Goal: Task Accomplishment & Management: Complete application form

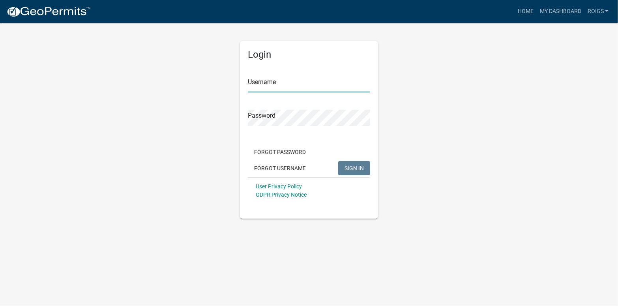
type input "ROIGS"
click at [348, 166] on span "SIGN IN" at bounding box center [354, 168] width 19 height 6
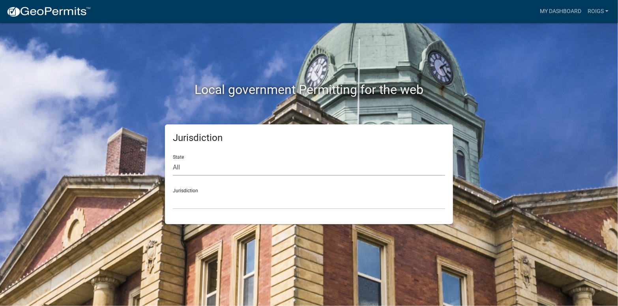
click at [203, 171] on select "All [US_STATE] [US_STATE] [US_STATE] [US_STATE] [US_STATE] [US_STATE] [US_STATE…" at bounding box center [309, 167] width 272 height 16
select select "[US_STATE]"
click at [173, 159] on select "All [US_STATE] [US_STATE] [US_STATE] [US_STATE] [US_STATE] [US_STATE] [US_STATE…" at bounding box center [309, 167] width 272 height 16
click at [199, 204] on select "[GEOGRAPHIC_DATA], [US_STATE] [GEOGRAPHIC_DATA], [US_STATE] [GEOGRAPHIC_DATA], …" at bounding box center [309, 201] width 272 height 16
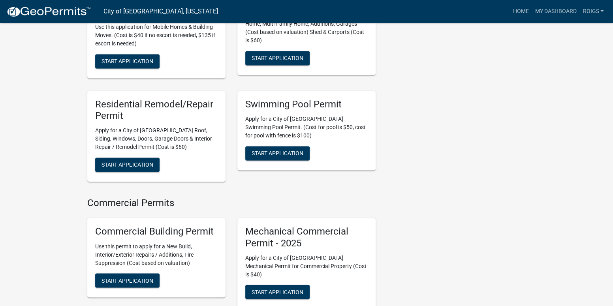
scroll to position [632, 0]
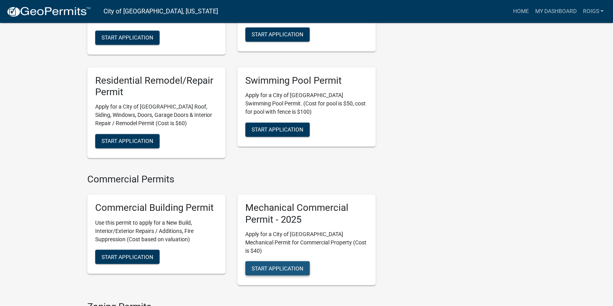
click at [278, 265] on span "Start Application" at bounding box center [277, 268] width 52 height 6
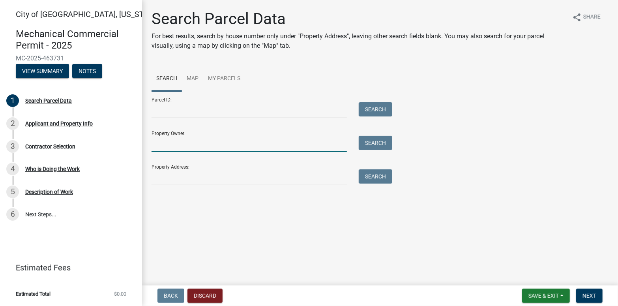
click at [197, 144] on input "Property Owner:" at bounding box center [249, 144] width 195 height 16
click at [390, 143] on button "Search" at bounding box center [376, 143] width 34 height 14
click at [182, 141] on input "NUACS" at bounding box center [249, 144] width 195 height 16
type input "N"
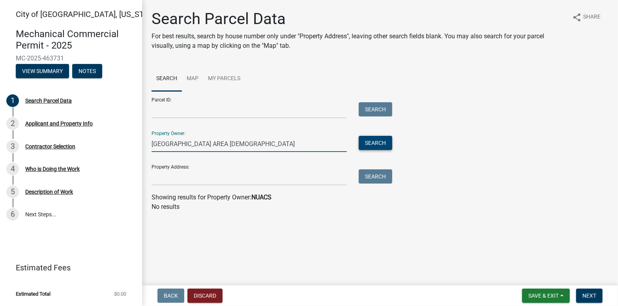
click at [369, 144] on button "Search" at bounding box center [376, 143] width 34 height 14
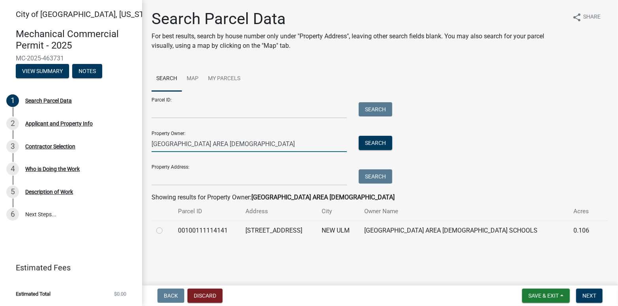
click at [240, 141] on input "[GEOGRAPHIC_DATA] AREA [DEMOGRAPHIC_DATA]" at bounding box center [249, 144] width 195 height 16
type input "NE"
click at [166, 226] on label at bounding box center [166, 226] width 0 height 0
click at [166, 230] on input "radio" at bounding box center [168, 228] width 5 height 5
radio input "true"
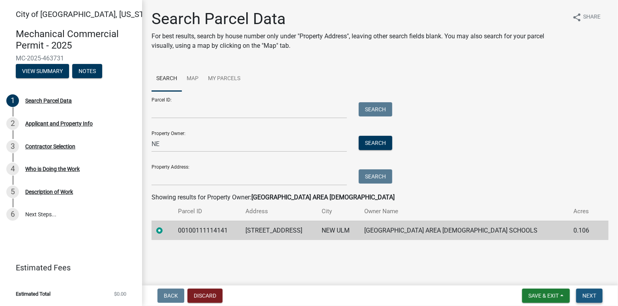
click at [592, 294] on span "Next" at bounding box center [590, 296] width 14 height 6
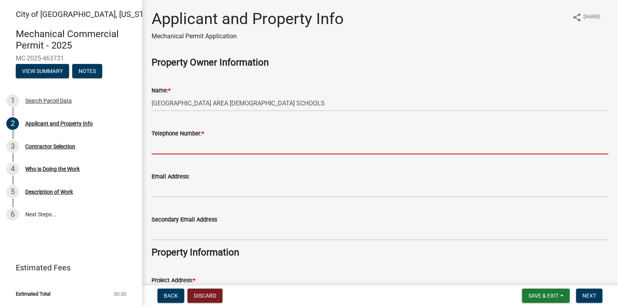
click at [212, 144] on input "Telephone Number: *" at bounding box center [380, 146] width 457 height 16
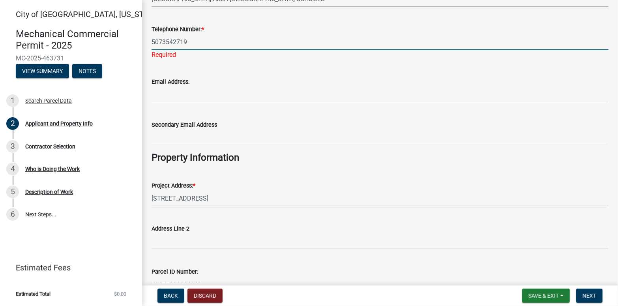
scroll to position [118, 0]
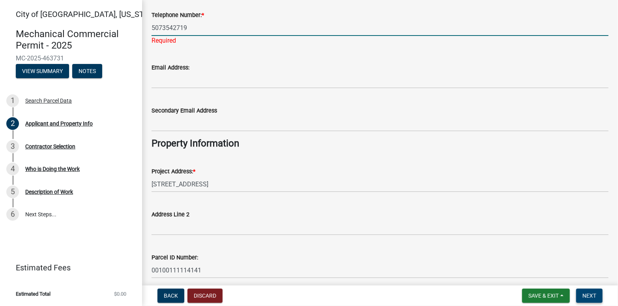
type input "5073542719"
click at [585, 293] on span "Next" at bounding box center [590, 296] width 14 height 6
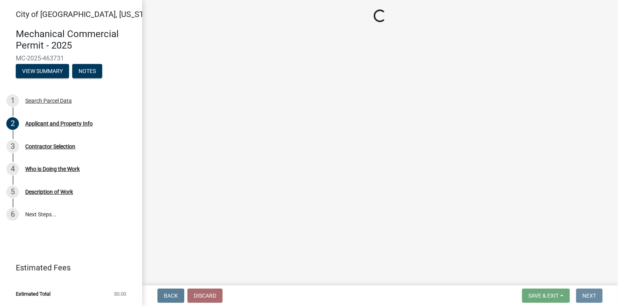
scroll to position [0, 0]
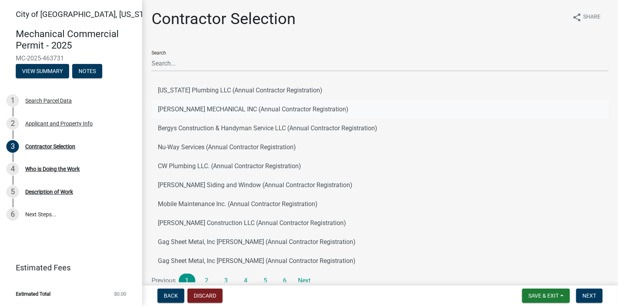
click at [223, 109] on button "[PERSON_NAME] MECHANICAL INC (Annual Contractor Registration)" at bounding box center [380, 109] width 457 height 19
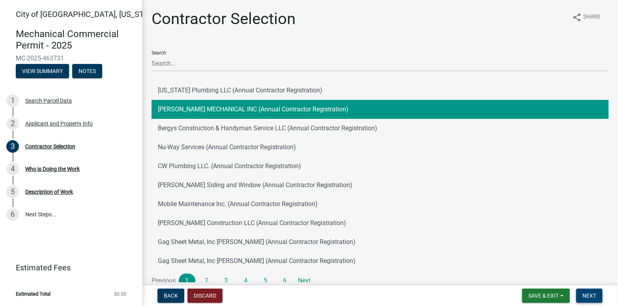
click at [585, 295] on span "Next" at bounding box center [590, 296] width 14 height 6
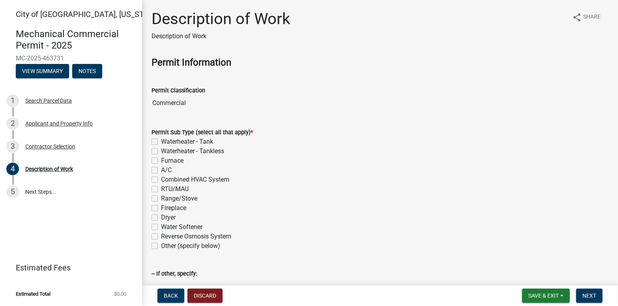
click at [161, 199] on label "Range/Stove" at bounding box center [179, 198] width 36 height 9
click at [161, 199] on input "Range/Stove" at bounding box center [163, 196] width 5 height 5
checkbox input "true"
checkbox input "false"
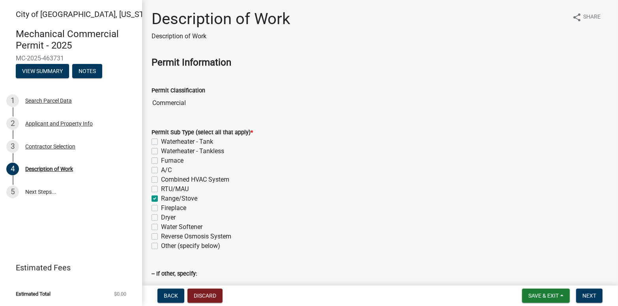
checkbox input "false"
checkbox input "true"
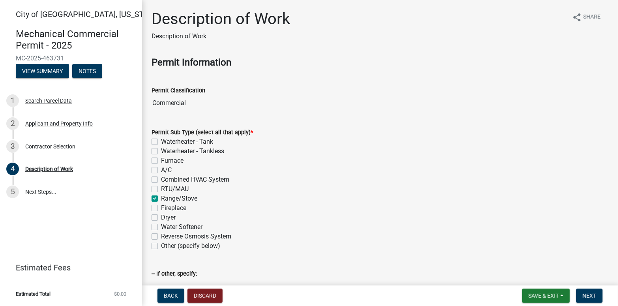
checkbox input "false"
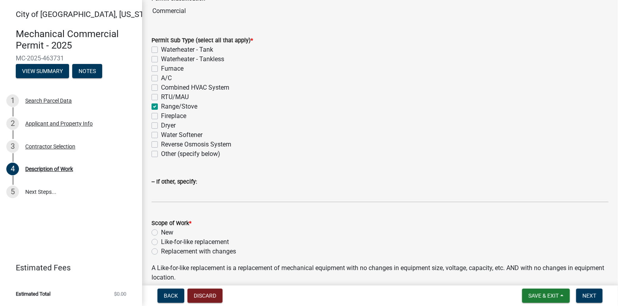
scroll to position [118, 0]
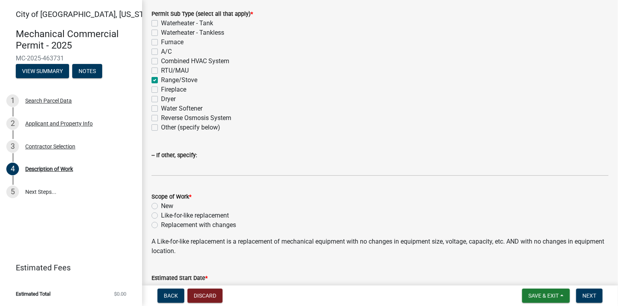
click at [161, 215] on label "Like-for-like replacement" at bounding box center [195, 215] width 68 height 9
click at [161, 215] on input "Like-for-like replacement" at bounding box center [163, 213] width 5 height 5
radio input "true"
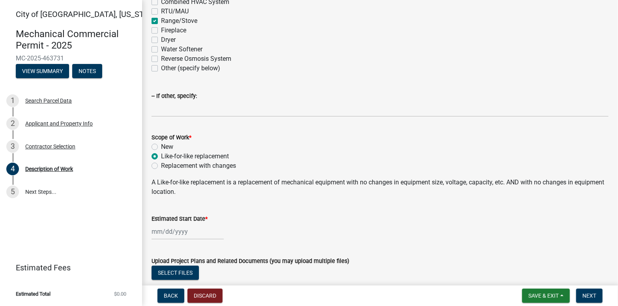
scroll to position [197, 0]
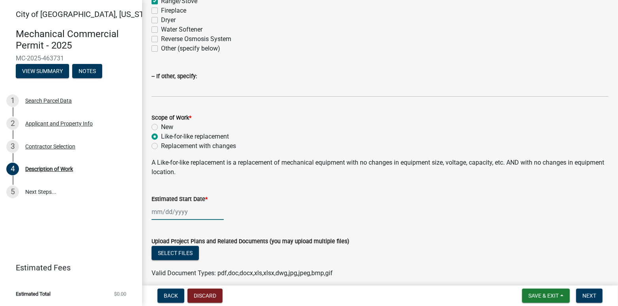
click at [180, 212] on div at bounding box center [188, 212] width 72 height 16
select select "8"
select select "2025"
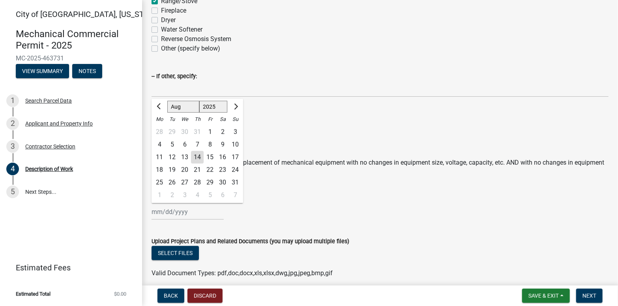
click at [197, 155] on div "14" at bounding box center [197, 157] width 13 height 13
type input "[DATE]"
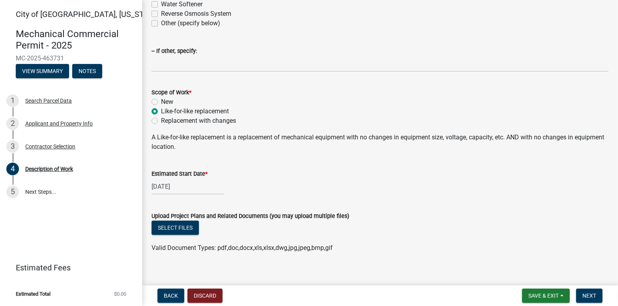
scroll to position [230, 0]
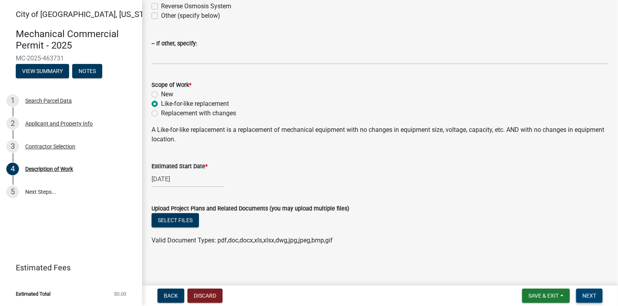
click at [591, 294] on span "Next" at bounding box center [590, 296] width 14 height 6
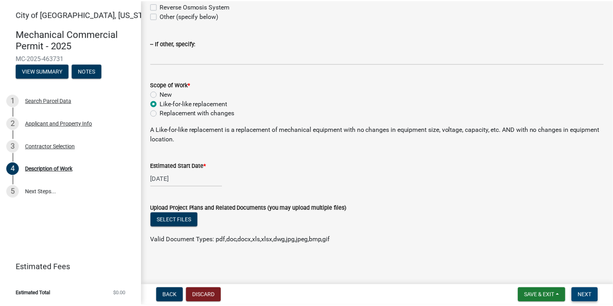
scroll to position [0, 0]
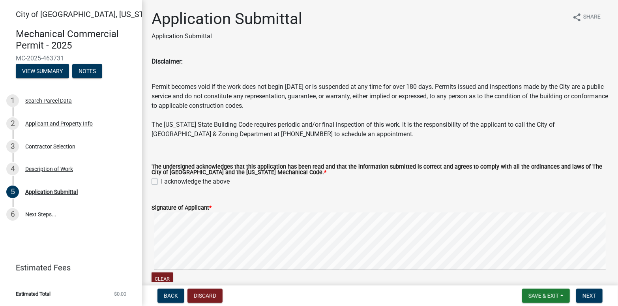
click at [151, 180] on div "The undersigned acknowledges that this application has been read and that the i…" at bounding box center [380, 171] width 469 height 32
click at [161, 183] on label "I acknowledge the above" at bounding box center [195, 181] width 69 height 9
click at [161, 182] on input "I acknowledge the above" at bounding box center [163, 179] width 5 height 5
checkbox input "true"
click at [591, 291] on button "Next" at bounding box center [589, 296] width 26 height 14
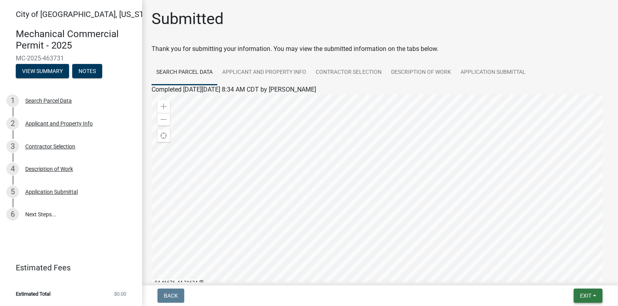
click at [581, 293] on span "Exit" at bounding box center [585, 296] width 11 height 6
click at [572, 277] on button "Save & Exit" at bounding box center [571, 275] width 63 height 19
